Goal: Task Accomplishment & Management: Use online tool/utility

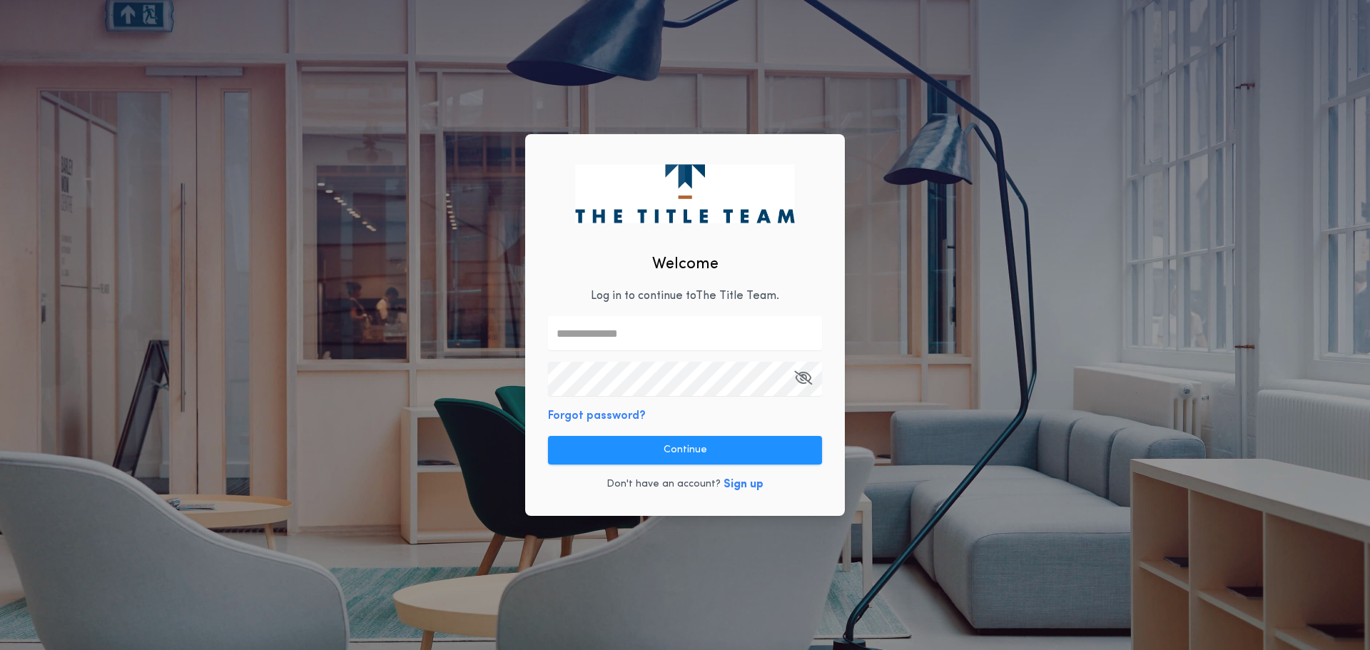
click at [689, 331] on input "text" at bounding box center [685, 333] width 274 height 34
type input "**********"
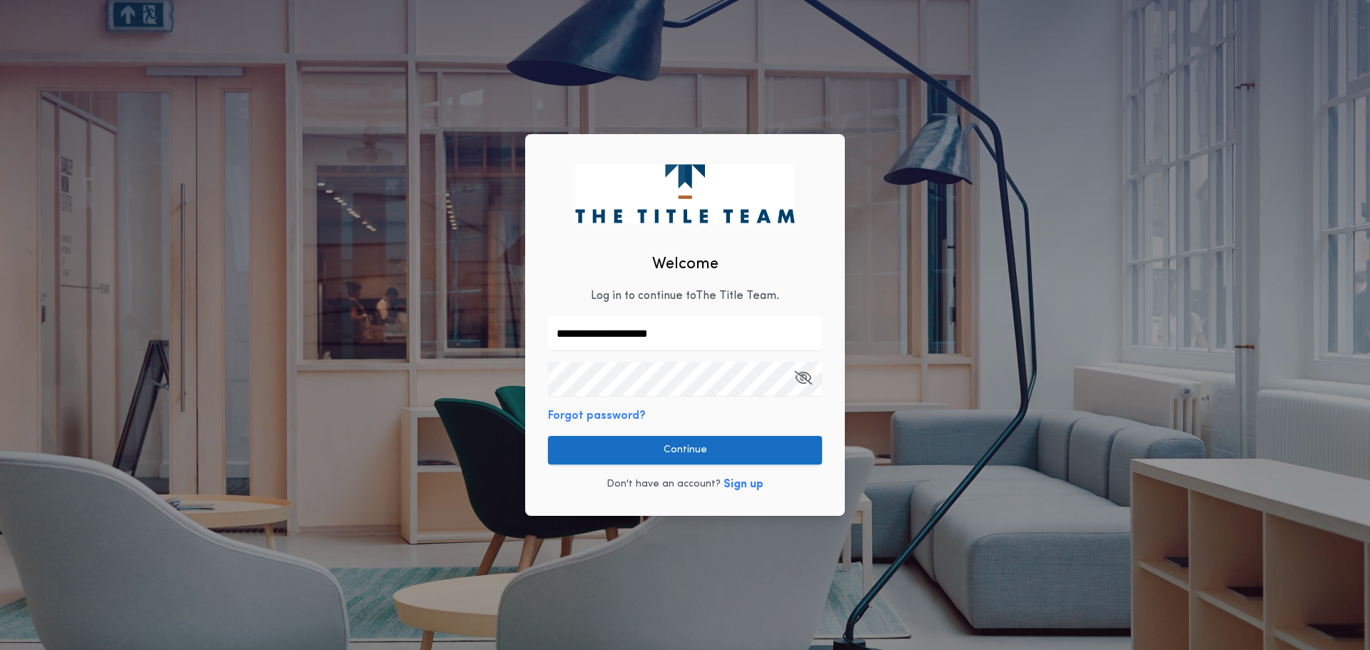
click at [700, 441] on button "Continue" at bounding box center [685, 450] width 274 height 29
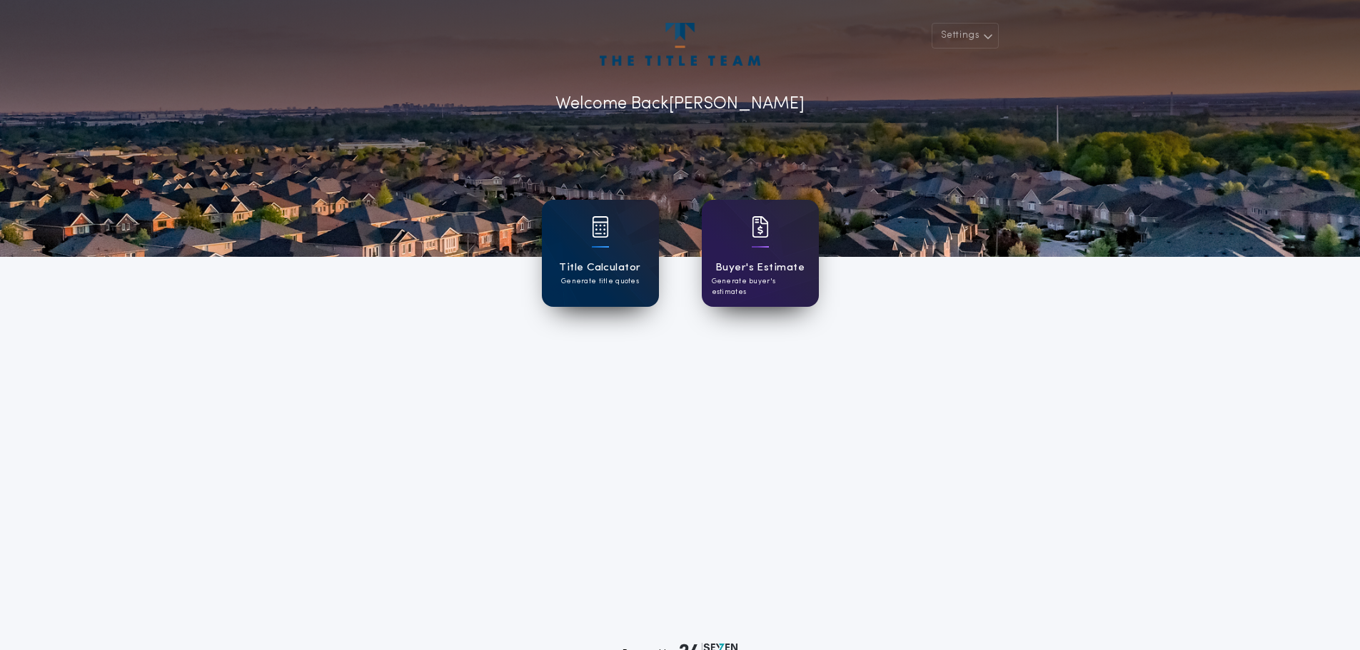
click at [615, 295] on div "Title Calculator Generate title quotes" at bounding box center [600, 253] width 117 height 107
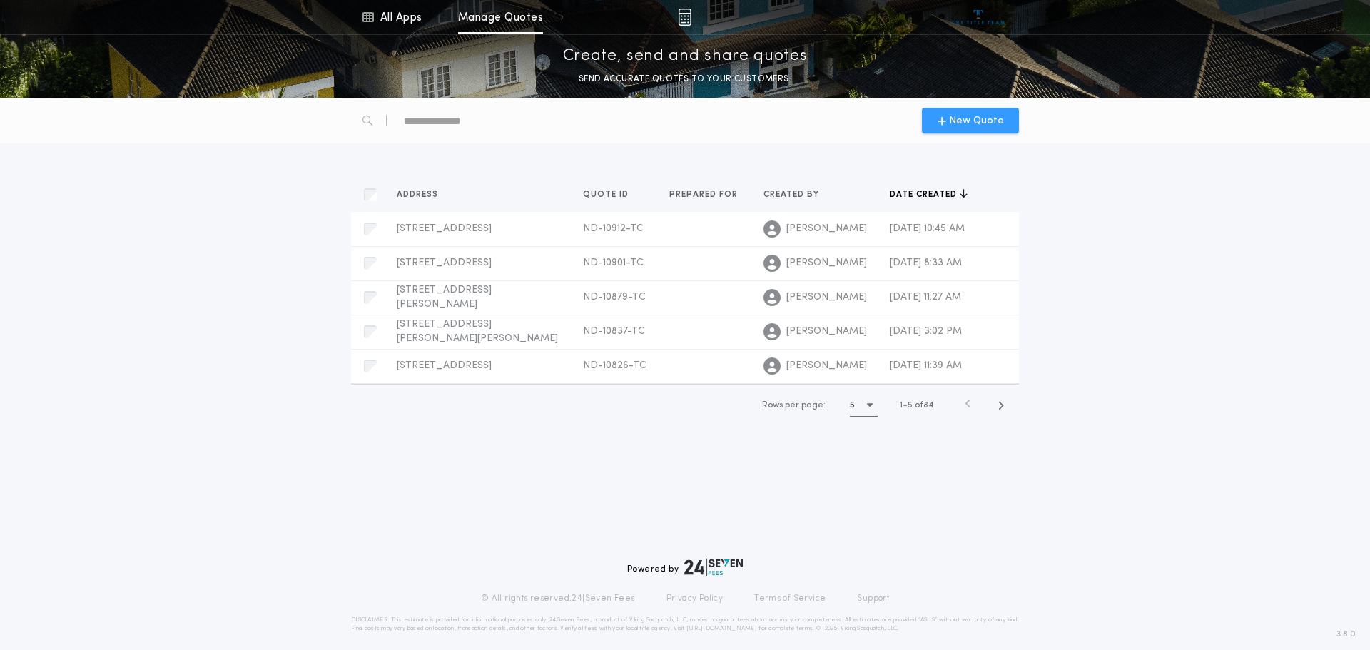
click at [978, 126] on span "New Quote" at bounding box center [976, 120] width 55 height 15
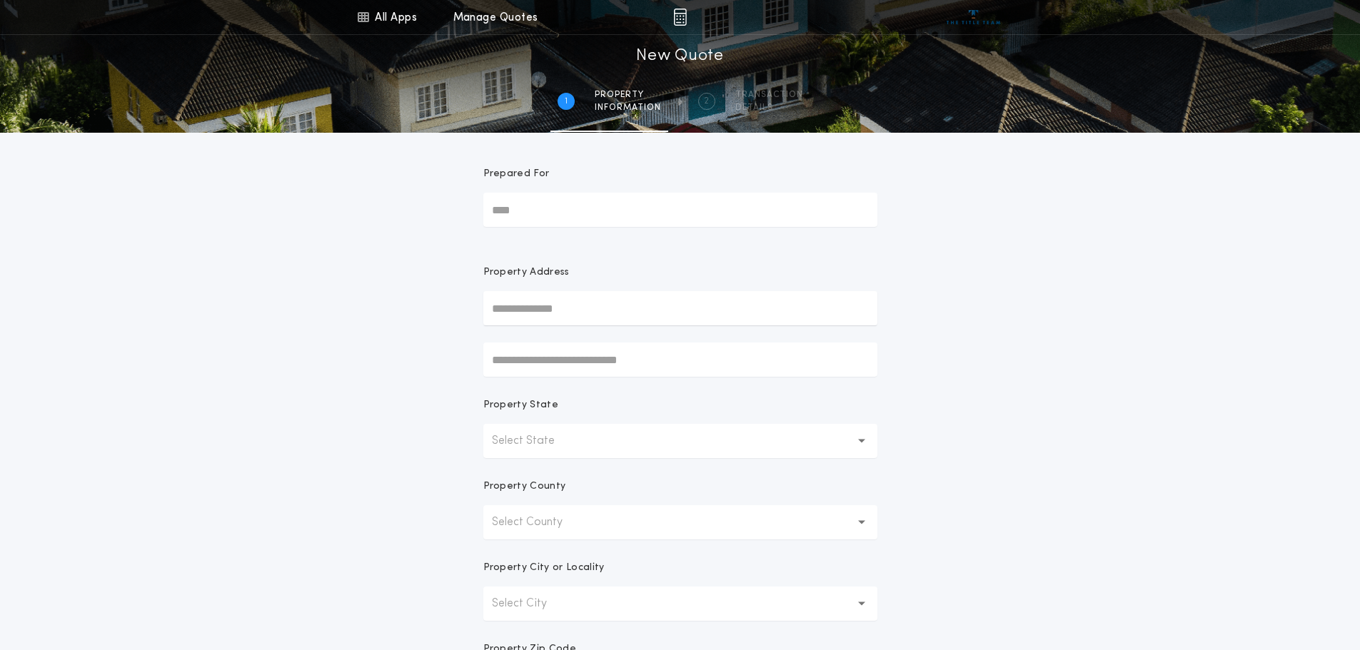
click at [583, 313] on input "text" at bounding box center [680, 308] width 394 height 34
click at [615, 318] on input "text" at bounding box center [680, 308] width 394 height 34
click at [632, 340] on button "[STREET_ADDRESS]" at bounding box center [680, 336] width 394 height 21
type input "**********"
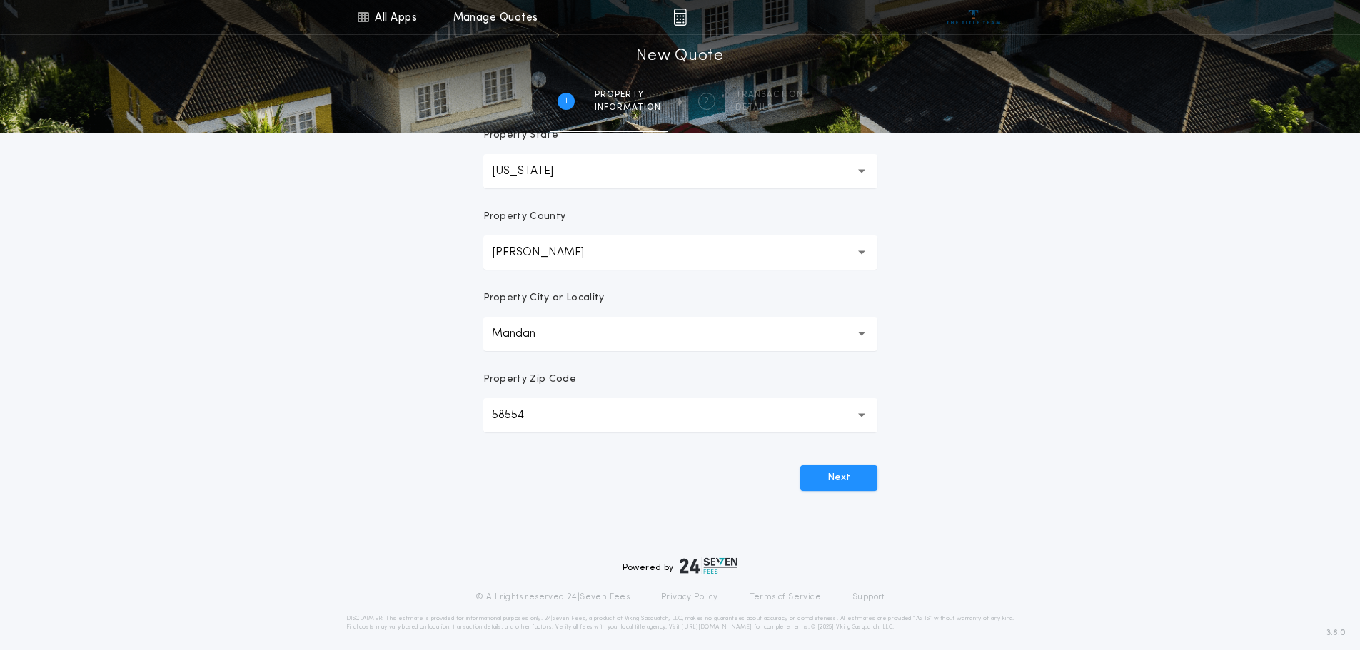
scroll to position [280, 0]
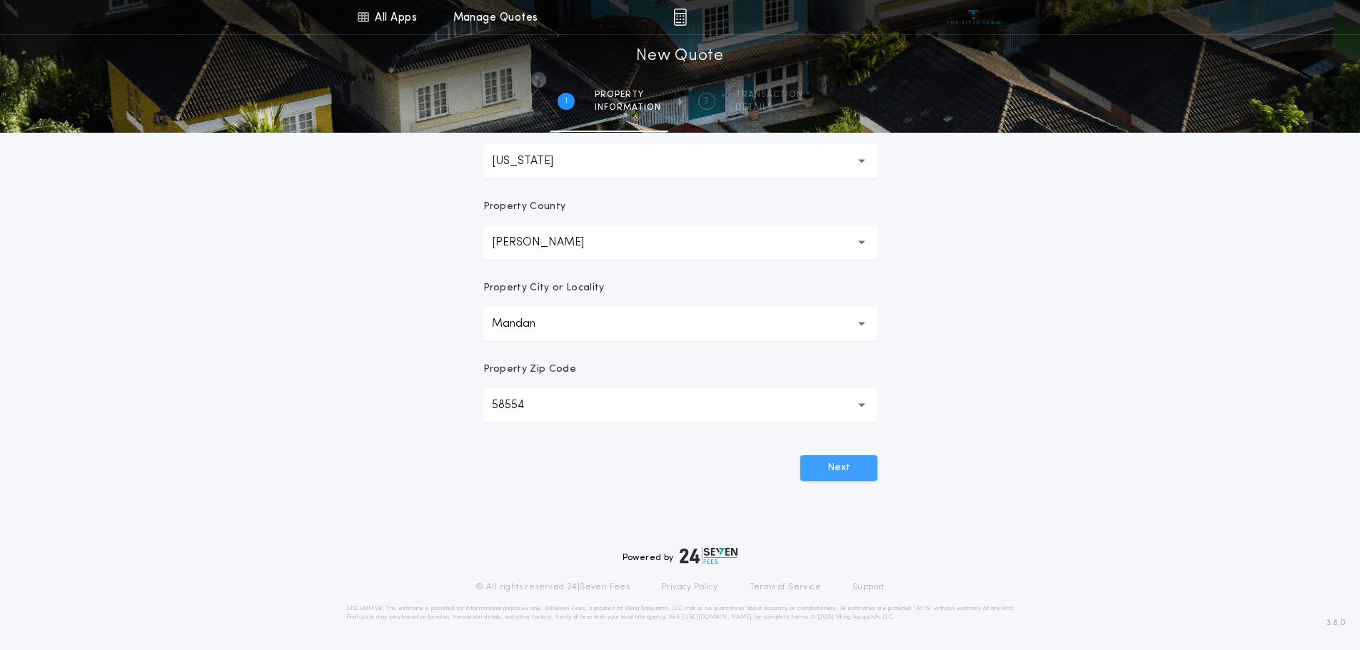
drag, startPoint x: 829, startPoint y: 473, endPoint x: 623, endPoint y: 443, distance: 208.4
click at [829, 472] on button "Next" at bounding box center [838, 468] width 77 height 26
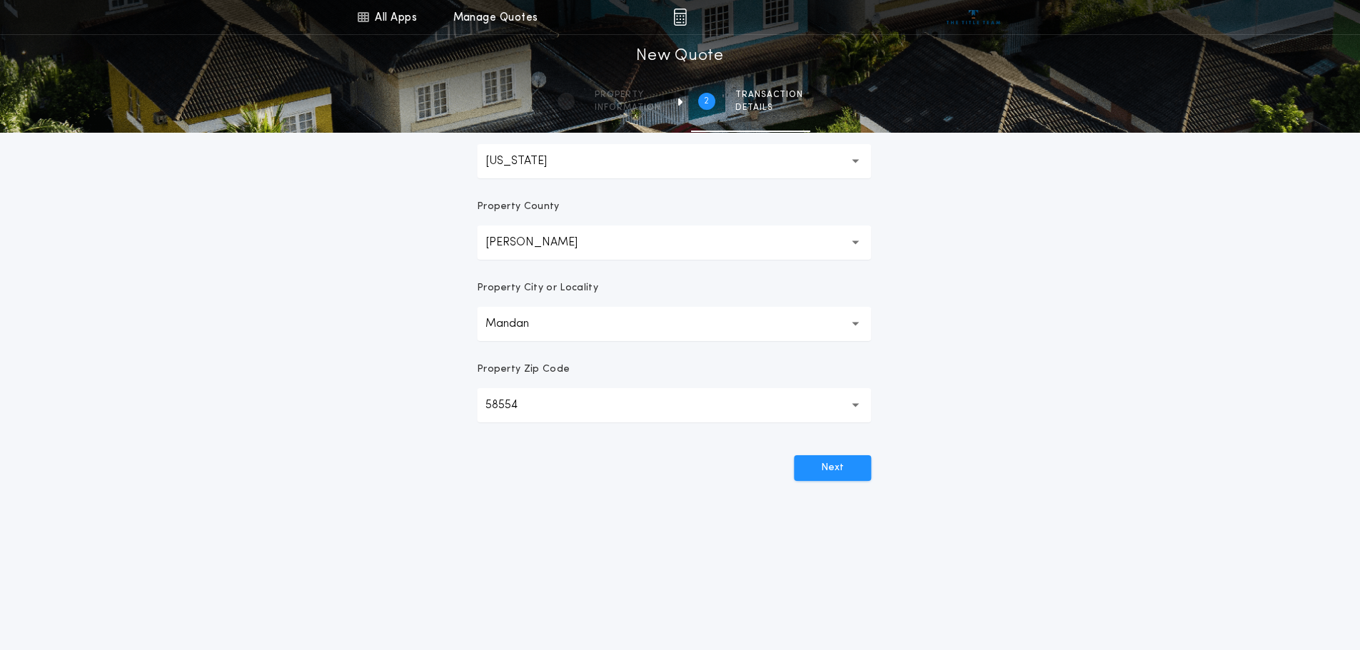
scroll to position [0, 0]
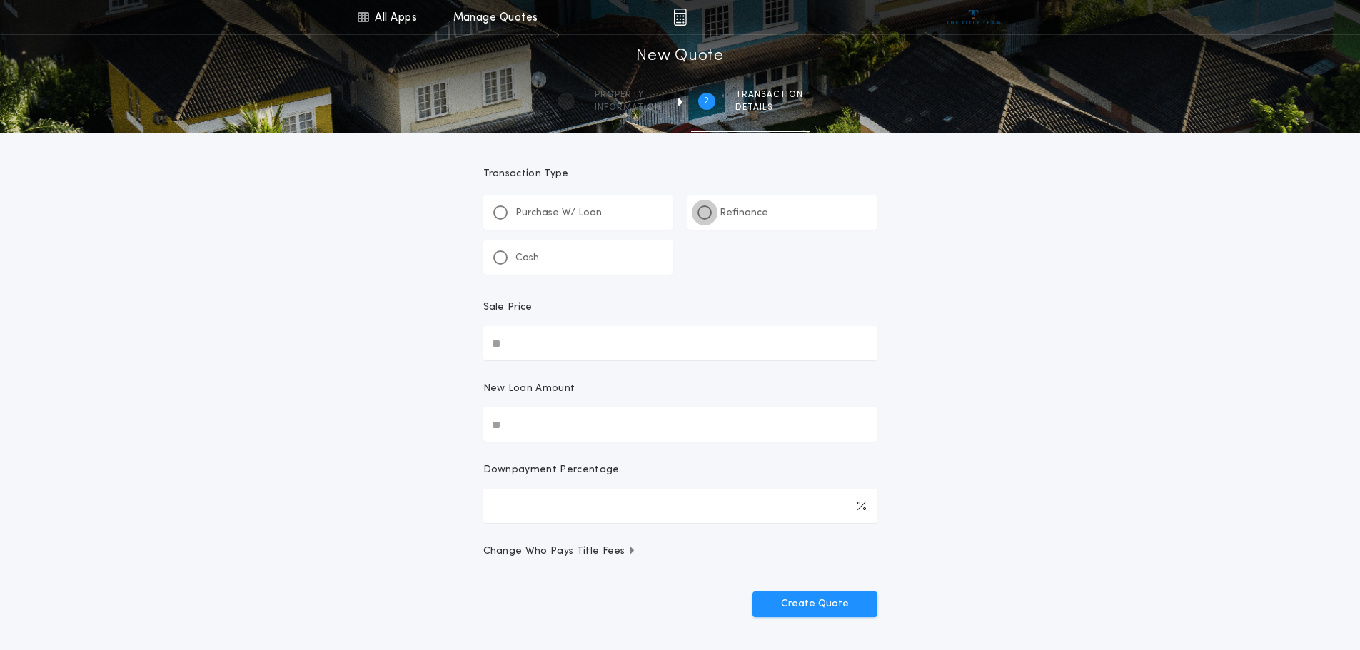
click at [703, 211] on div at bounding box center [704, 212] width 7 height 7
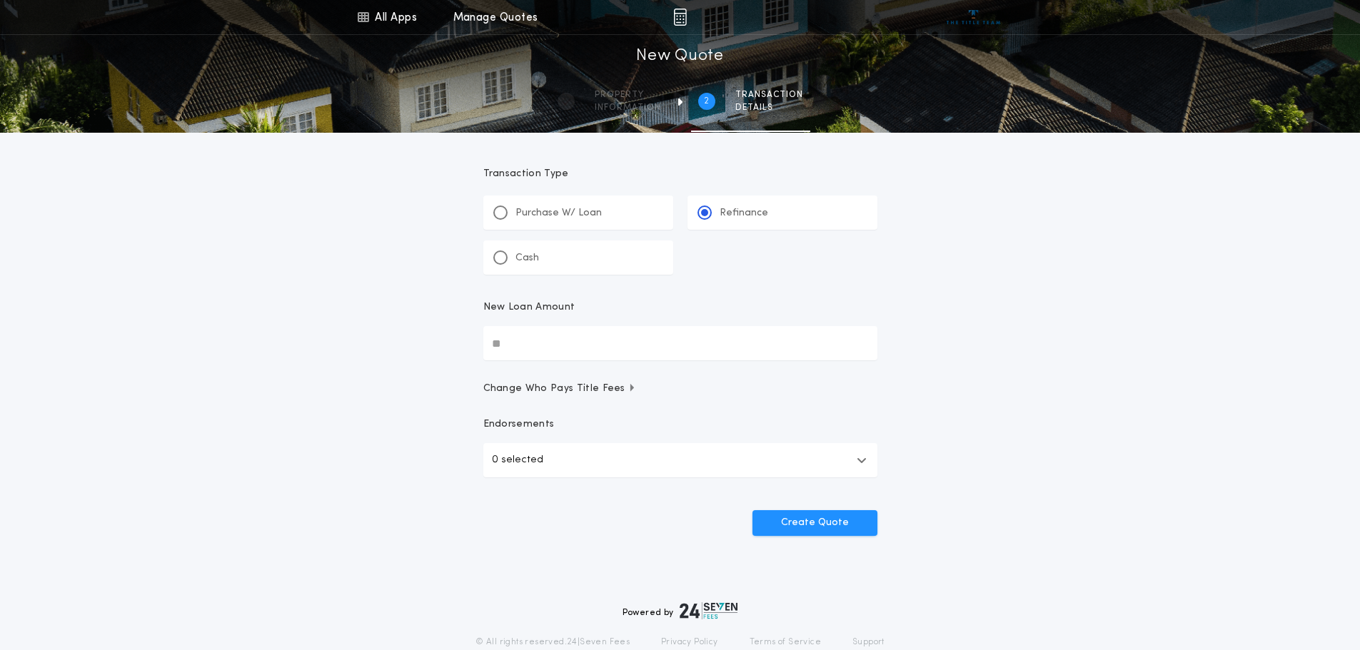
click at [545, 337] on input "New Loan Amount" at bounding box center [680, 343] width 394 height 34
type input "********"
drag, startPoint x: 799, startPoint y: 525, endPoint x: 727, endPoint y: 515, distance: 72.7
click at [798, 525] on button "Create Quote" at bounding box center [814, 523] width 125 height 26
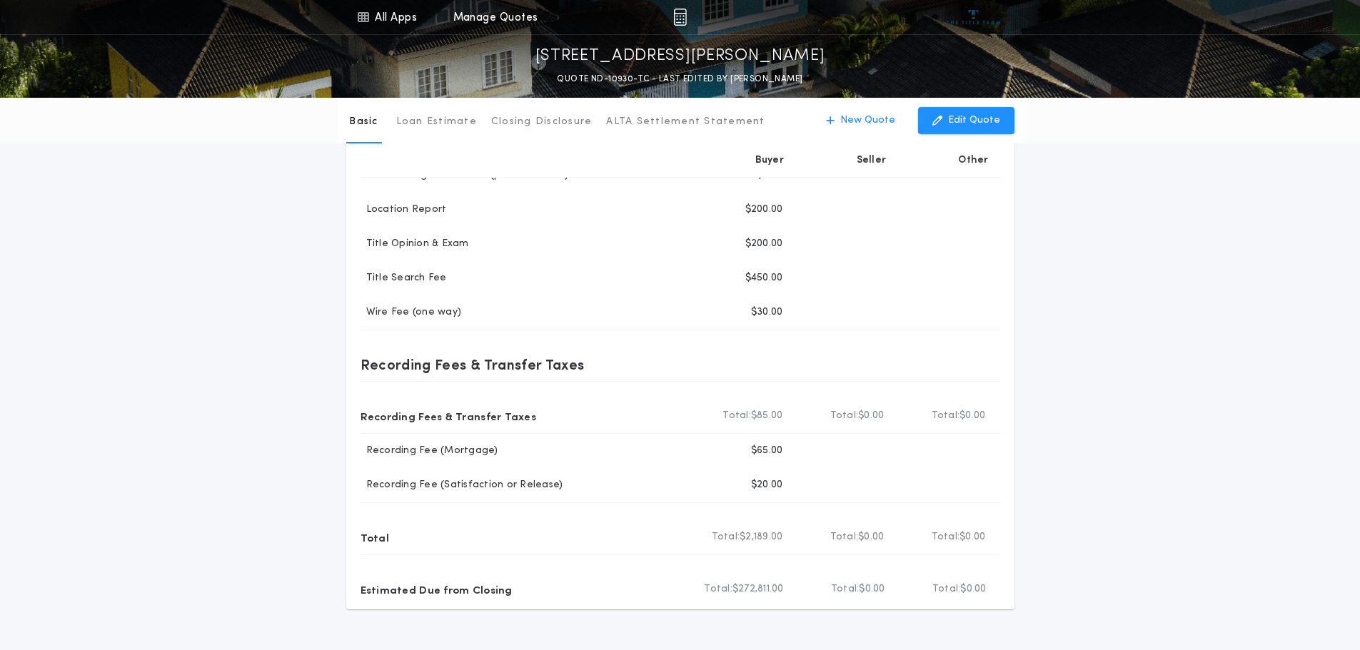
scroll to position [309, 0]
